Goal: Find specific page/section: Find specific page/section

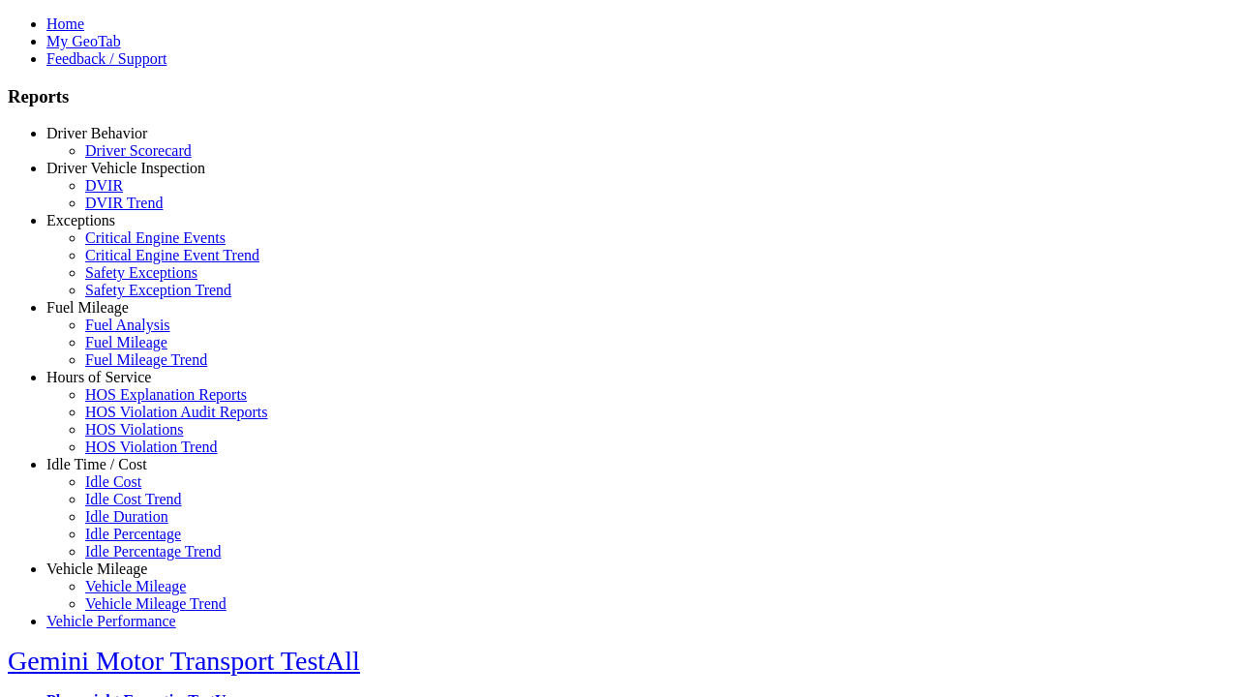
click at [111, 385] on link "Hours of Service" at bounding box center [98, 377] width 105 height 16
click at [126, 403] on link "HOS Explanation Reports" at bounding box center [166, 394] width 162 height 16
